Goal: Information Seeking & Learning: Understand process/instructions

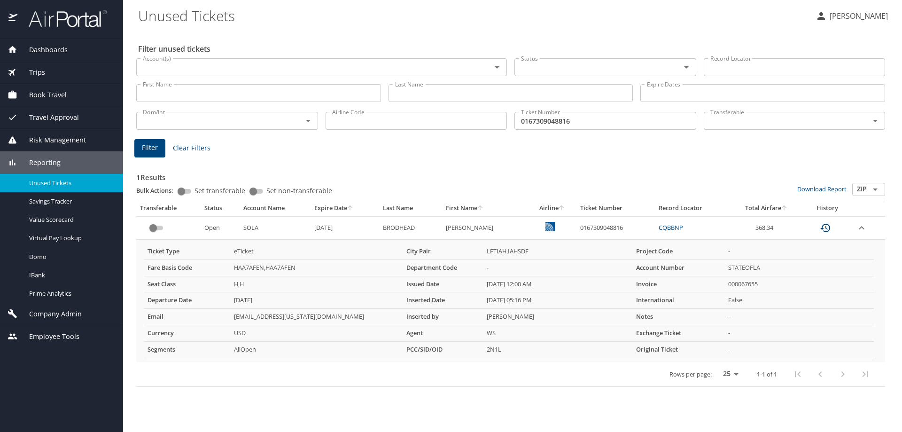
click at [49, 47] on span "Dashboards" at bounding box center [42, 50] width 50 height 10
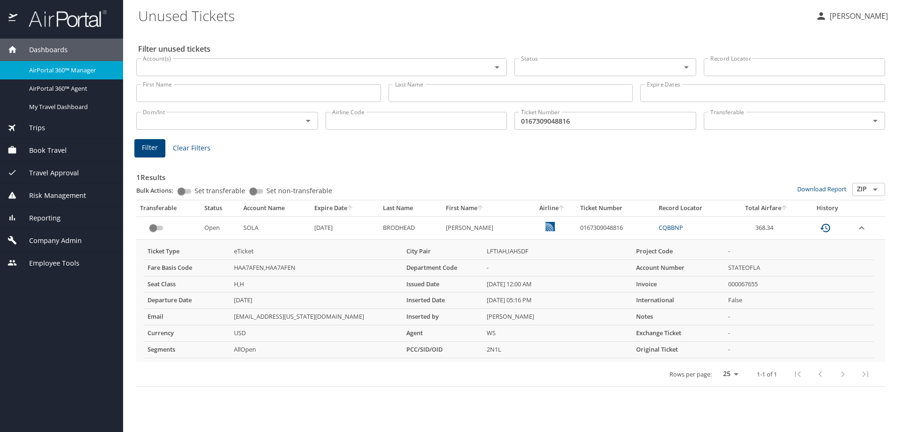
click at [67, 240] on span "Company Admin" at bounding box center [49, 240] width 64 height 10
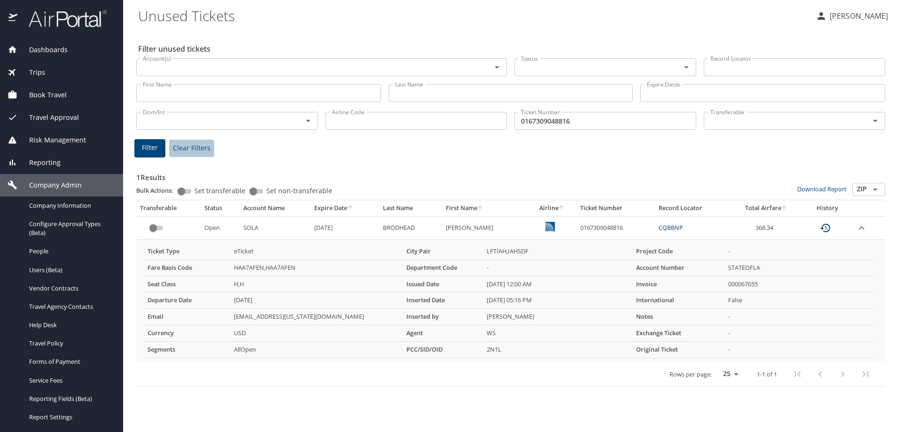
click at [180, 148] on span "Clear Filters" at bounding box center [192, 148] width 38 height 12
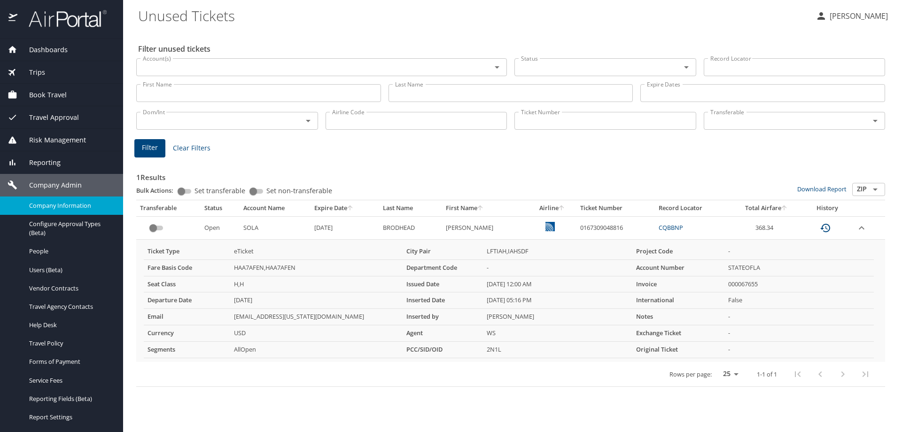
click at [68, 203] on span "Company Information" at bounding box center [70, 205] width 83 height 9
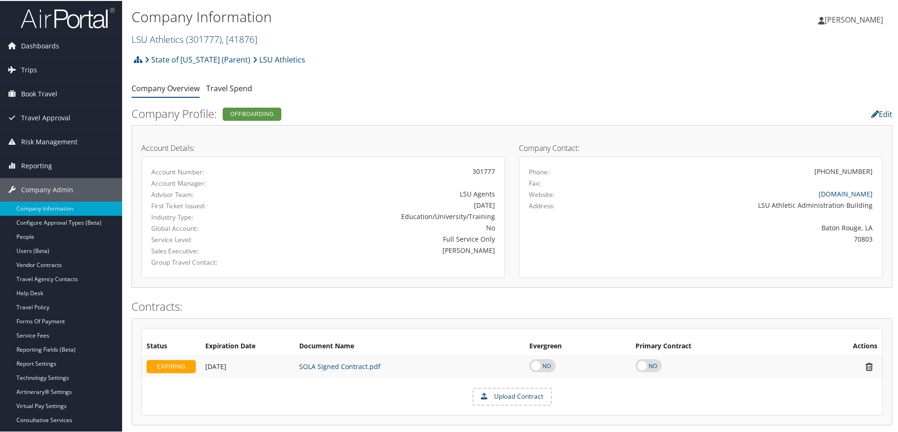
click at [219, 38] on span "( 301777 )" at bounding box center [204, 38] width 36 height 13
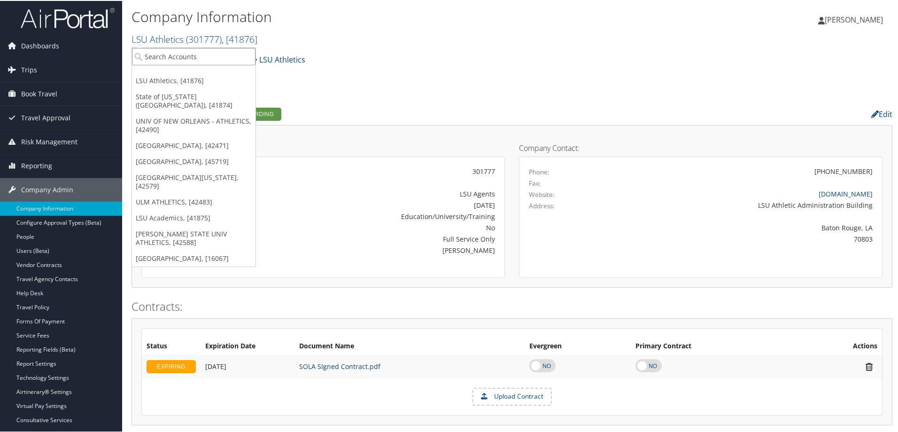
paste input "Northwestern State University"
type input "Northwestern State University"
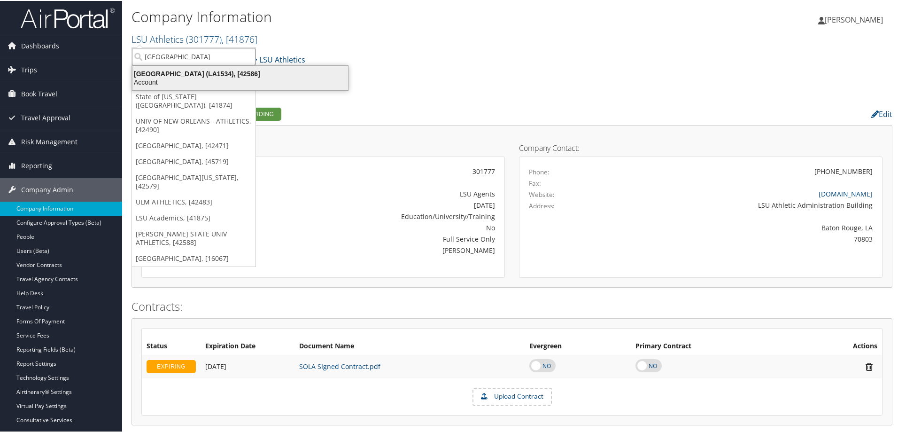
click at [200, 77] on div "NORTHWESTERN STATE UNIVERSITY (LA1534), [42586]" at bounding box center [240, 73] width 227 height 8
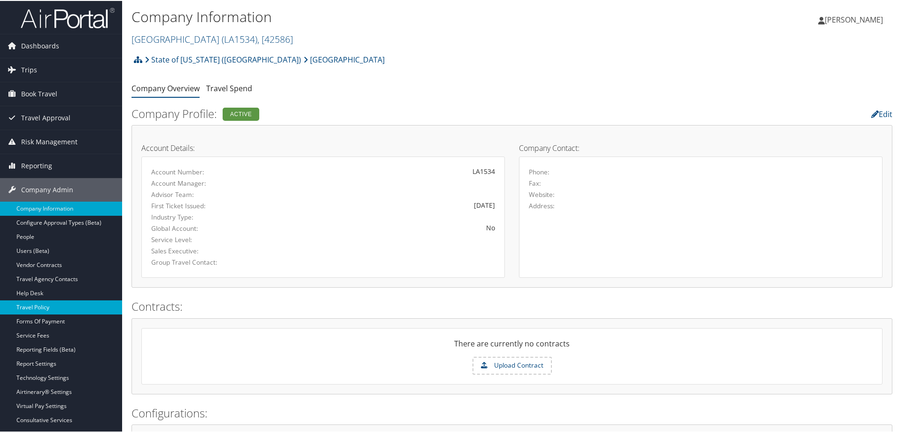
click at [46, 306] on link "Travel Policy" at bounding box center [61, 306] width 122 height 14
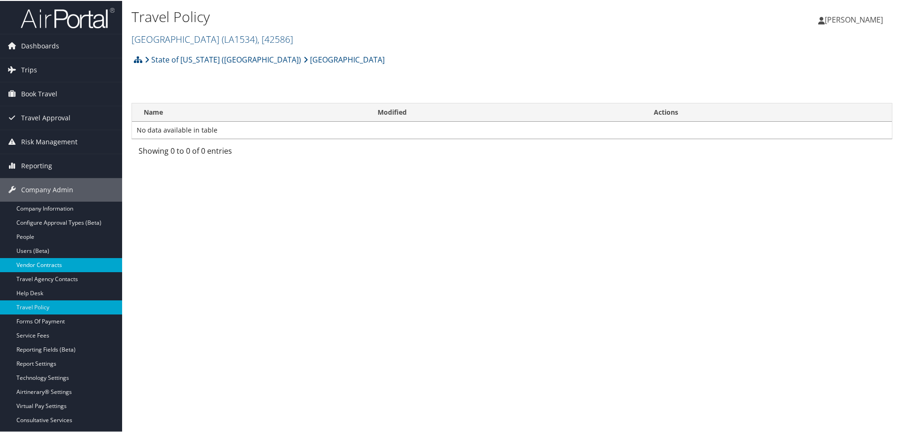
click at [50, 262] on link "Vendor Contracts" at bounding box center [61, 264] width 122 height 14
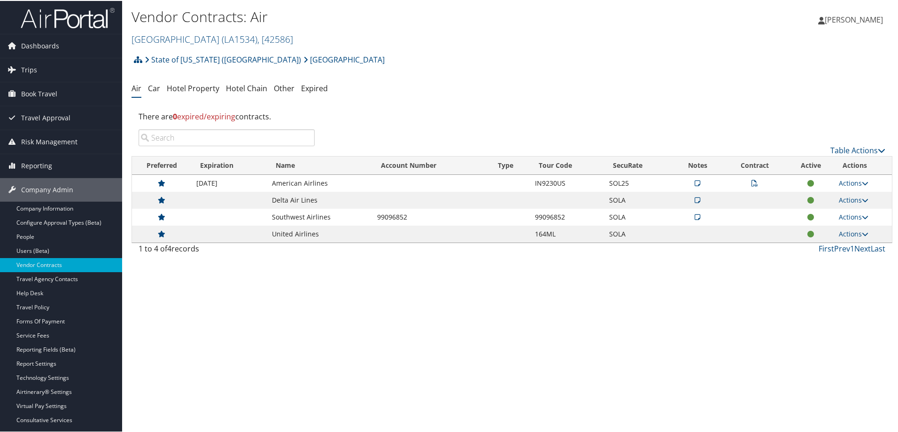
click at [62, 278] on link "Travel Agency Contacts" at bounding box center [61, 278] width 122 height 14
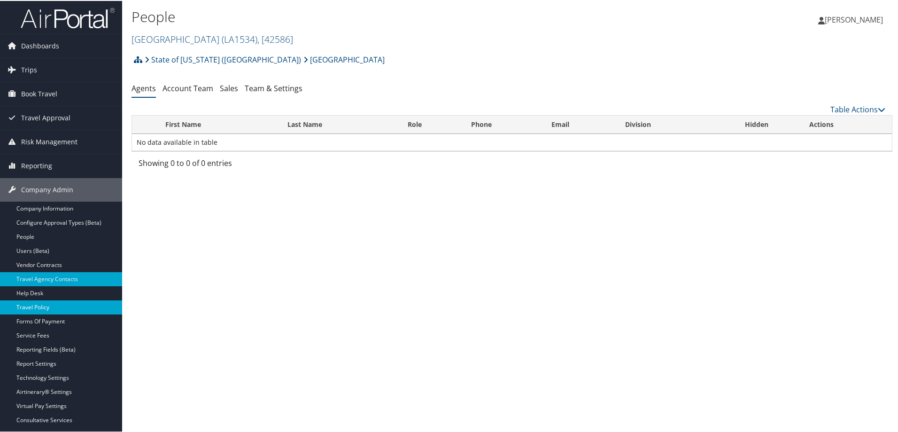
click at [41, 306] on link "Travel Policy" at bounding box center [61, 306] width 122 height 14
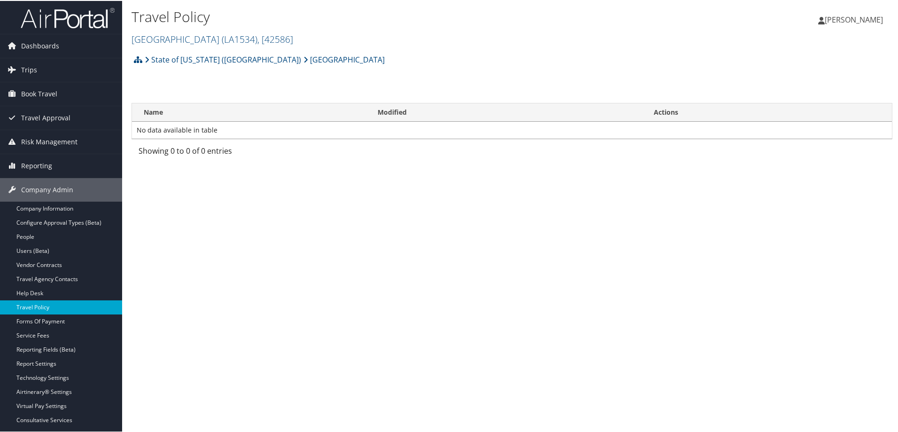
click at [48, 306] on link "Travel Policy" at bounding box center [61, 306] width 122 height 14
click at [303, 60] on link "[GEOGRAPHIC_DATA]" at bounding box center [343, 58] width 81 height 19
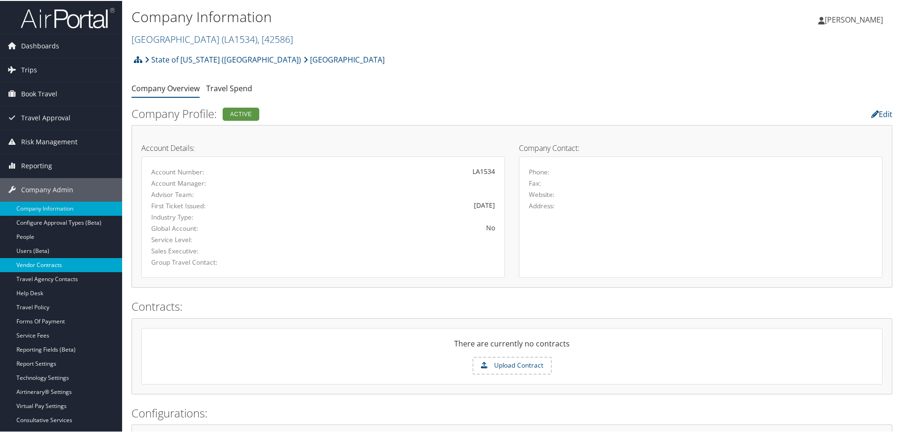
click at [52, 264] on link "Vendor Contracts" at bounding box center [61, 264] width 122 height 14
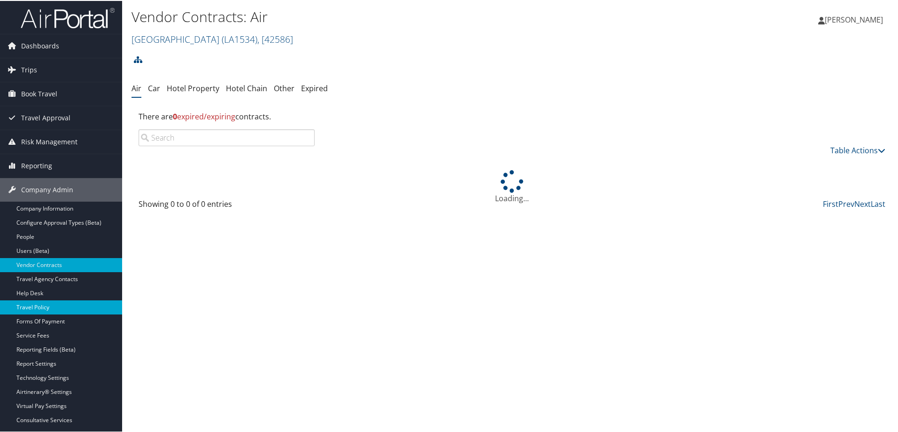
click at [40, 306] on link "Travel Policy" at bounding box center [61, 306] width 122 height 14
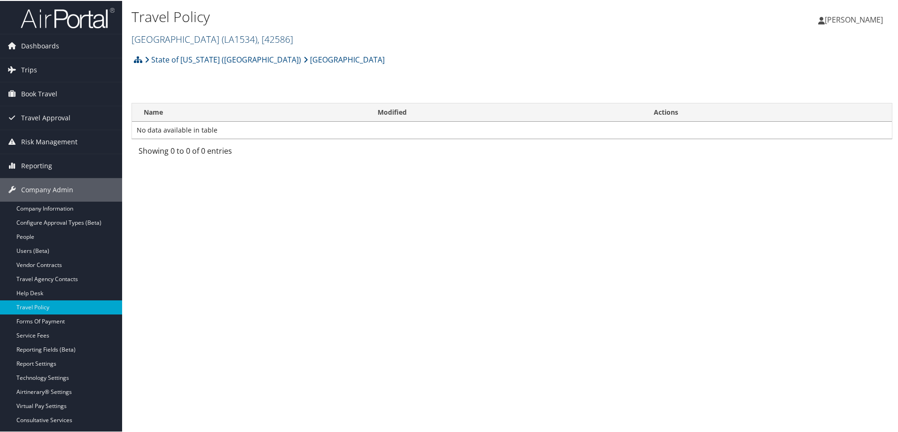
click at [194, 38] on link "NORTHWESTERN STATE UNIVERSITY ( LA1534 ) , [ 42586 ]" at bounding box center [213, 38] width 162 height 13
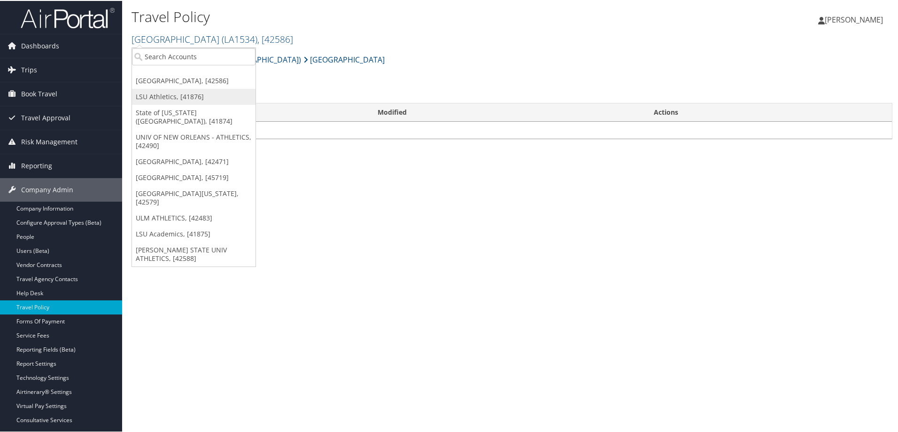
click at [159, 104] on link "LSU Athletics, [41876]" at bounding box center [194, 96] width 124 height 16
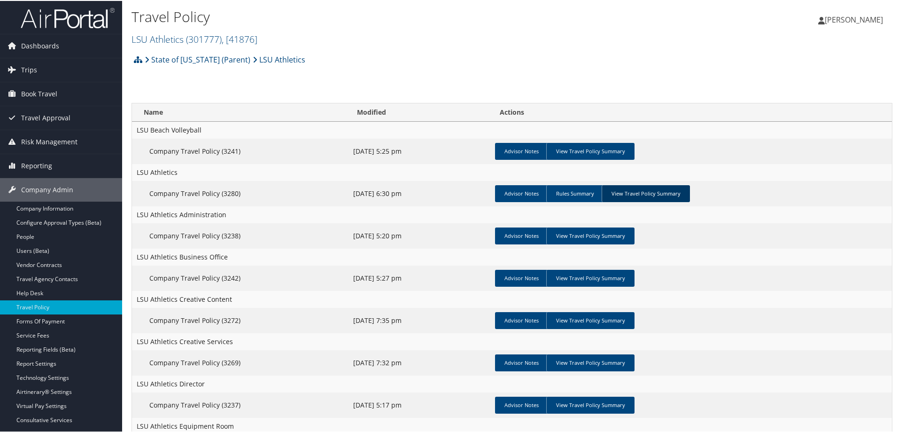
click at [631, 193] on link "View Travel Policy Summary" at bounding box center [646, 192] width 88 height 17
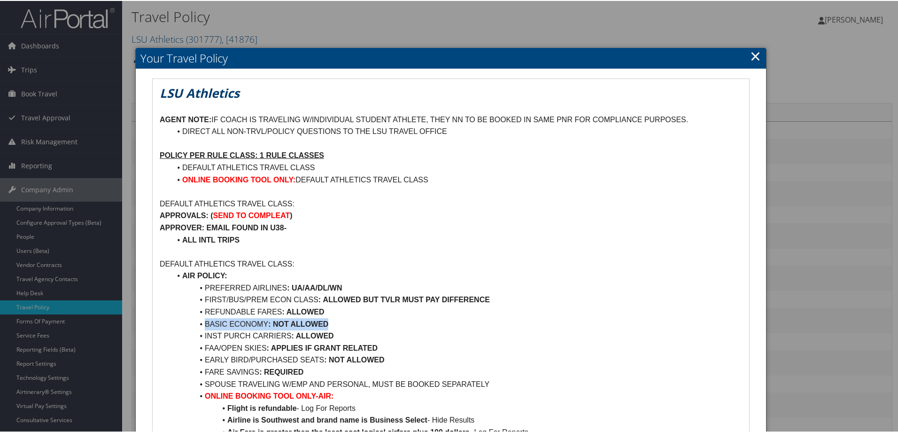
drag, startPoint x: 196, startPoint y: 322, endPoint x: 364, endPoint y: 320, distance: 168.2
click at [364, 320] on li "BASIC ECONOMY : NOT ALLOWED" at bounding box center [456, 323] width 571 height 12
copy li "BASIC ECONOMY : NOT ALLOWED"
